Goal: Transaction & Acquisition: Obtain resource

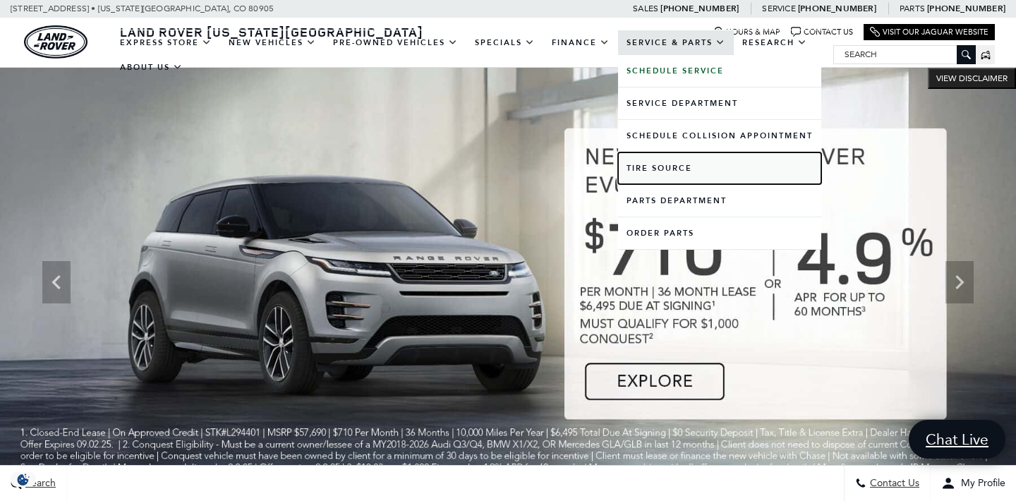
click at [658, 168] on link "Tire Source" at bounding box center [719, 168] width 203 height 32
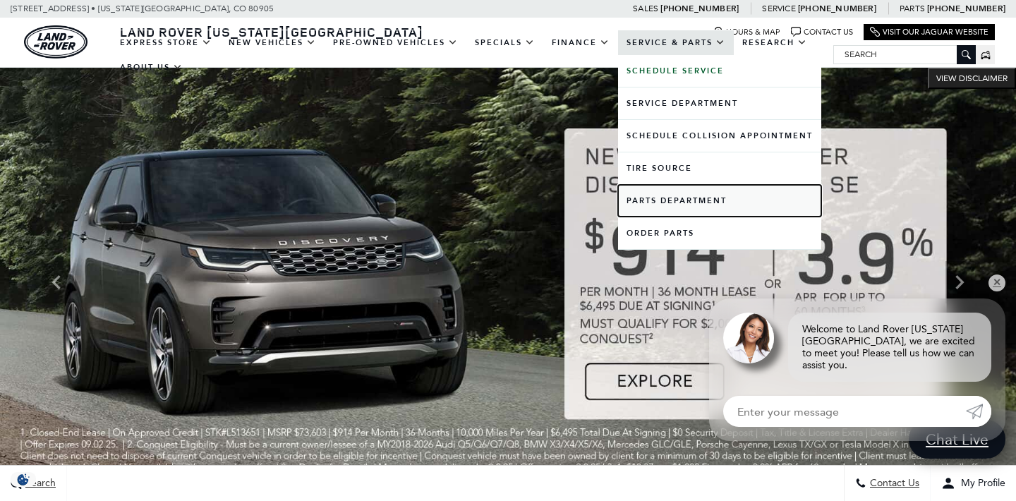
click at [654, 198] on link "Parts Department" at bounding box center [719, 201] width 203 height 32
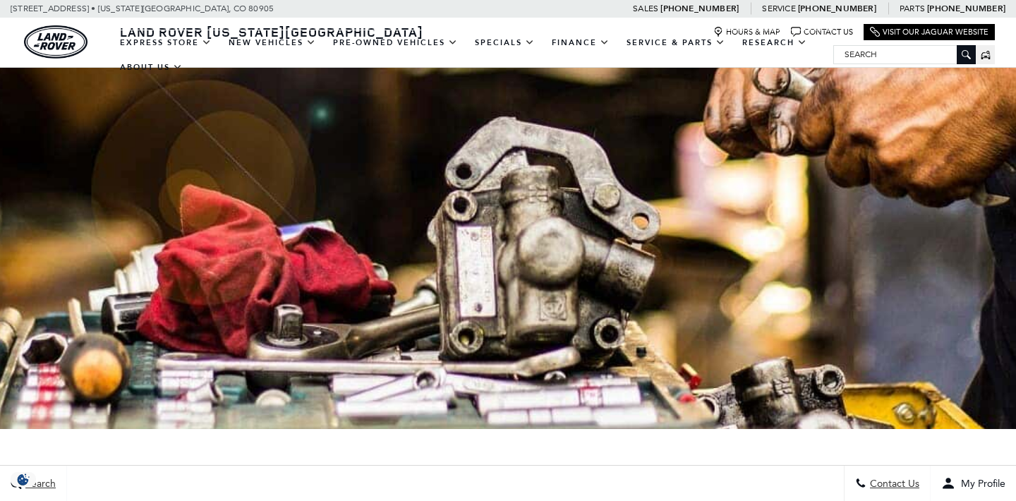
scroll to position [364, 0]
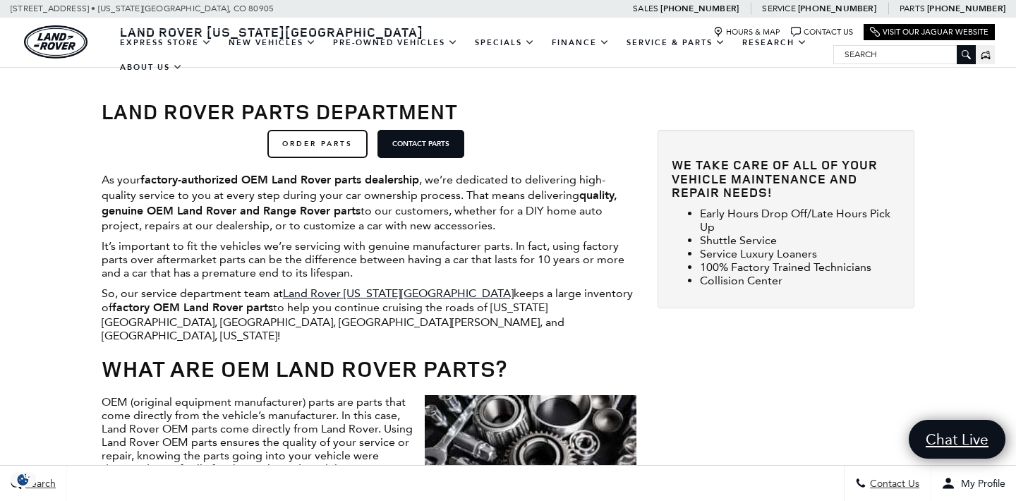
click at [328, 148] on link "ORDER PARTS" at bounding box center [317, 144] width 100 height 28
